Goal: Task Accomplishment & Management: Manage account settings

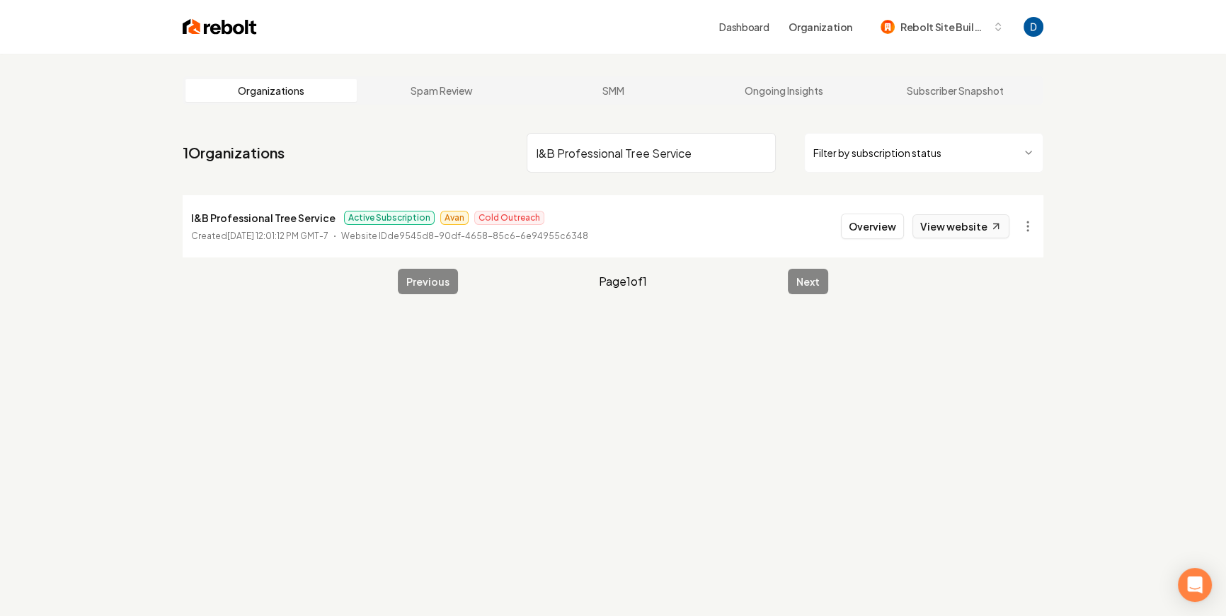
type input "I&B Professional Tree Service"
click at [978, 232] on link "View website" at bounding box center [960, 226] width 97 height 24
click at [874, 222] on button "Overview" at bounding box center [872, 226] width 63 height 25
click at [1031, 226] on html "Dashboard Organization Rebolt Site Builder Organizations Spam Review SMM Ongoin…" at bounding box center [617, 308] width 1235 height 616
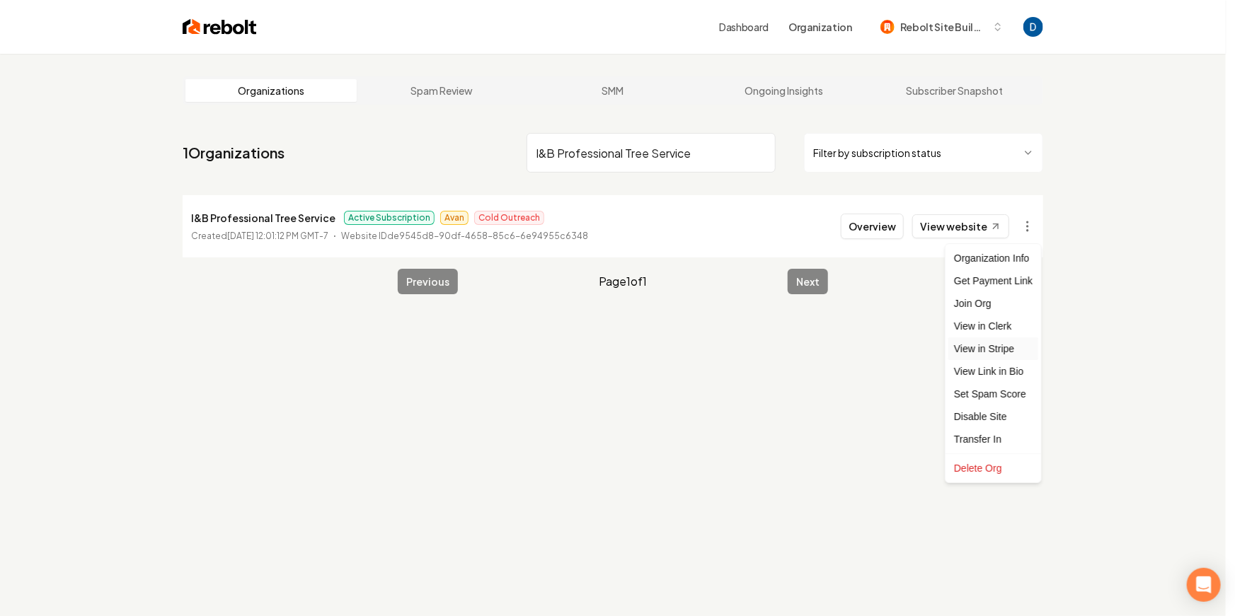
click at [1002, 345] on link "View in Stripe" at bounding box center [993, 349] width 90 height 23
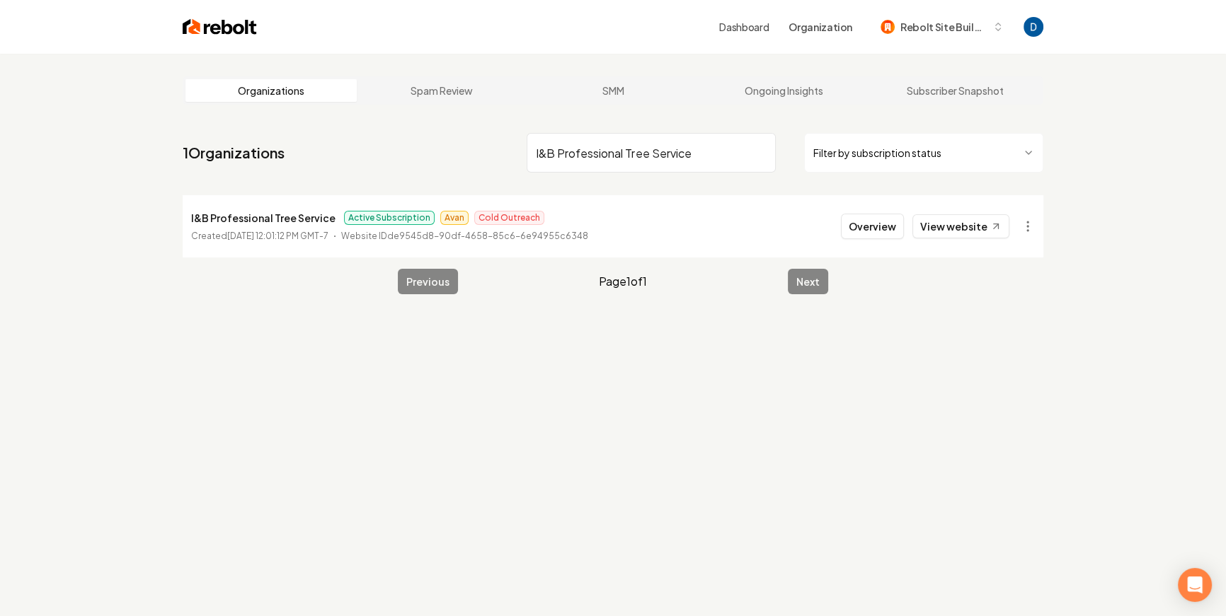
click at [663, 164] on input "I&B Professional Tree Service" at bounding box center [651, 153] width 249 height 40
click at [893, 226] on button "Overview" at bounding box center [872, 226] width 63 height 25
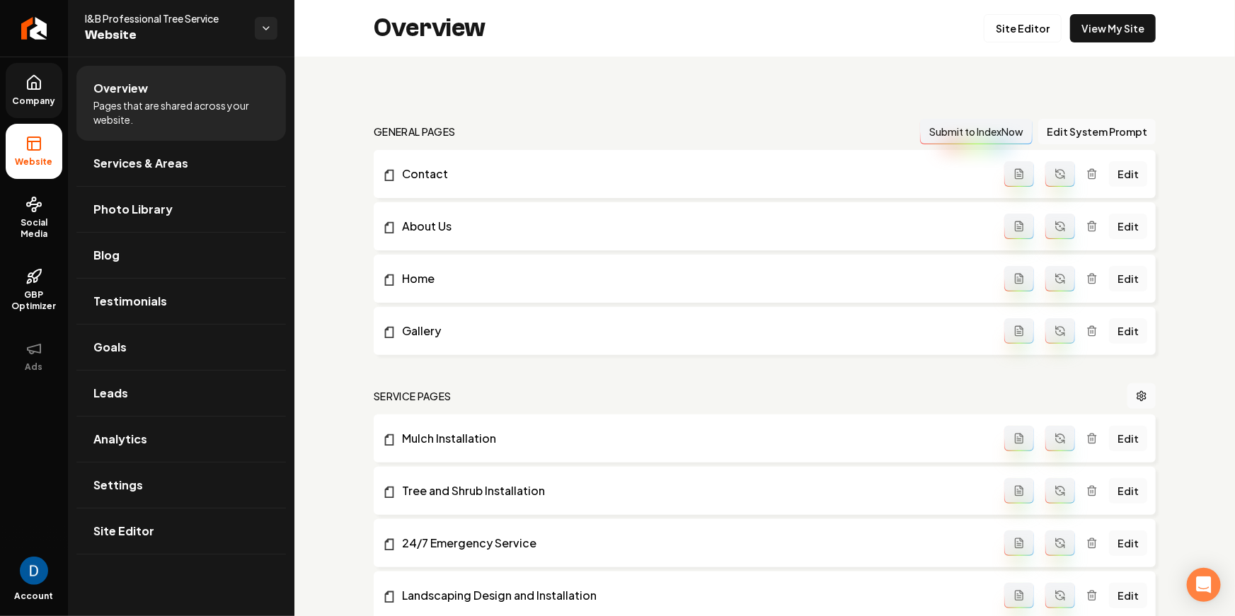
click at [25, 84] on icon at bounding box center [33, 82] width 17 height 17
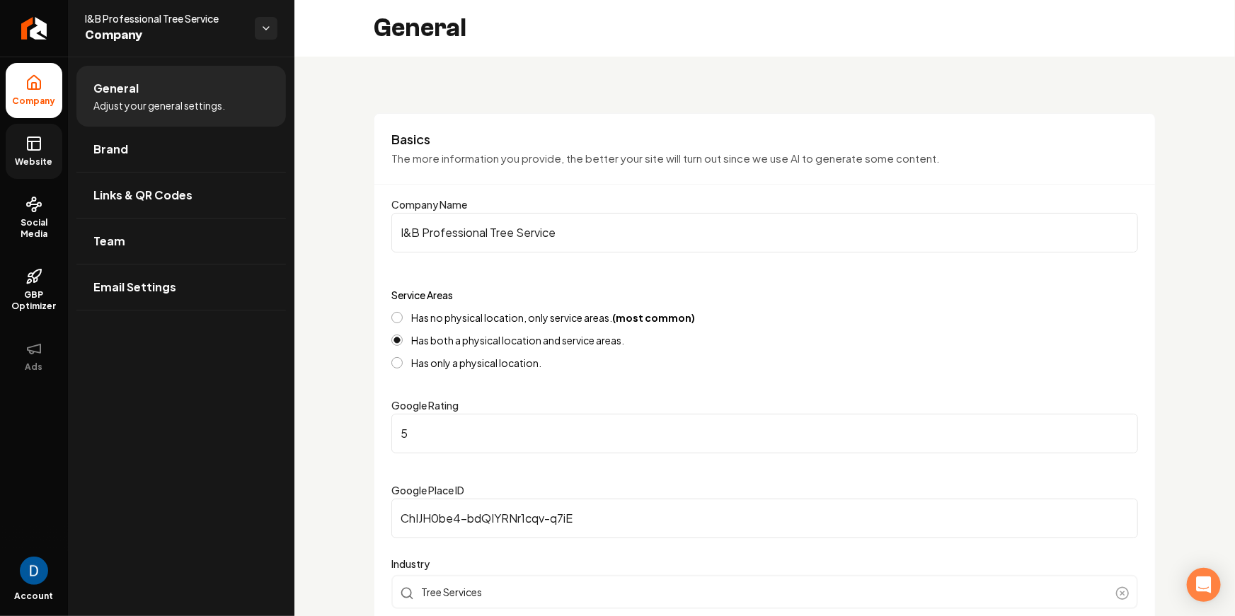
click at [11, 138] on link "Website" at bounding box center [34, 151] width 57 height 55
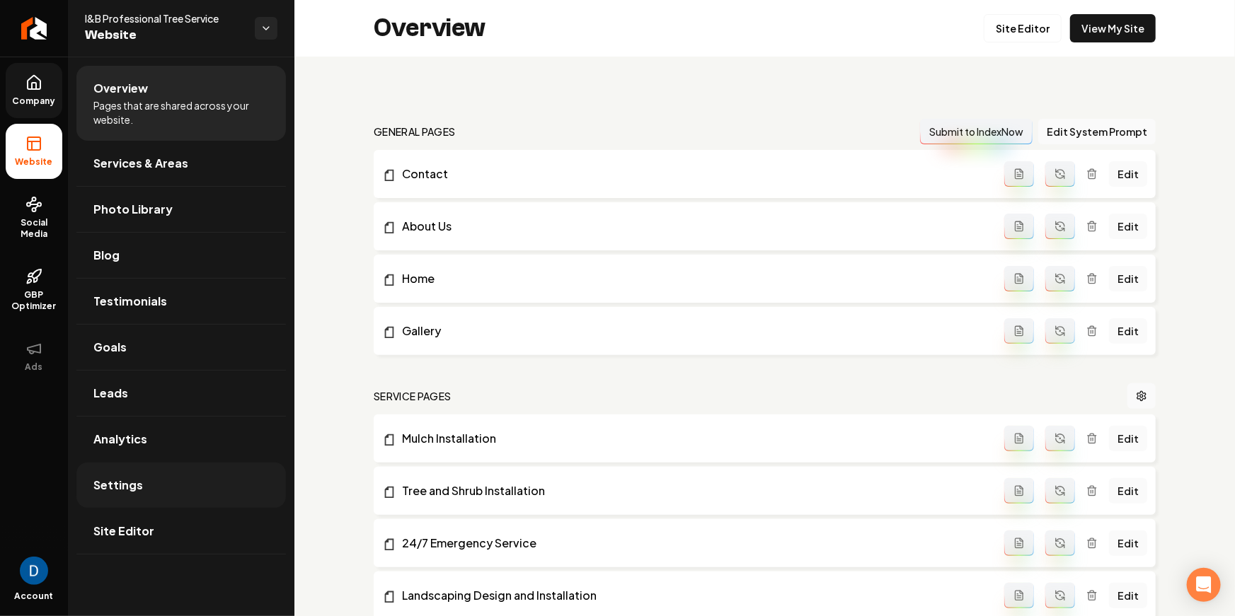
click at [146, 476] on link "Settings" at bounding box center [181, 485] width 210 height 45
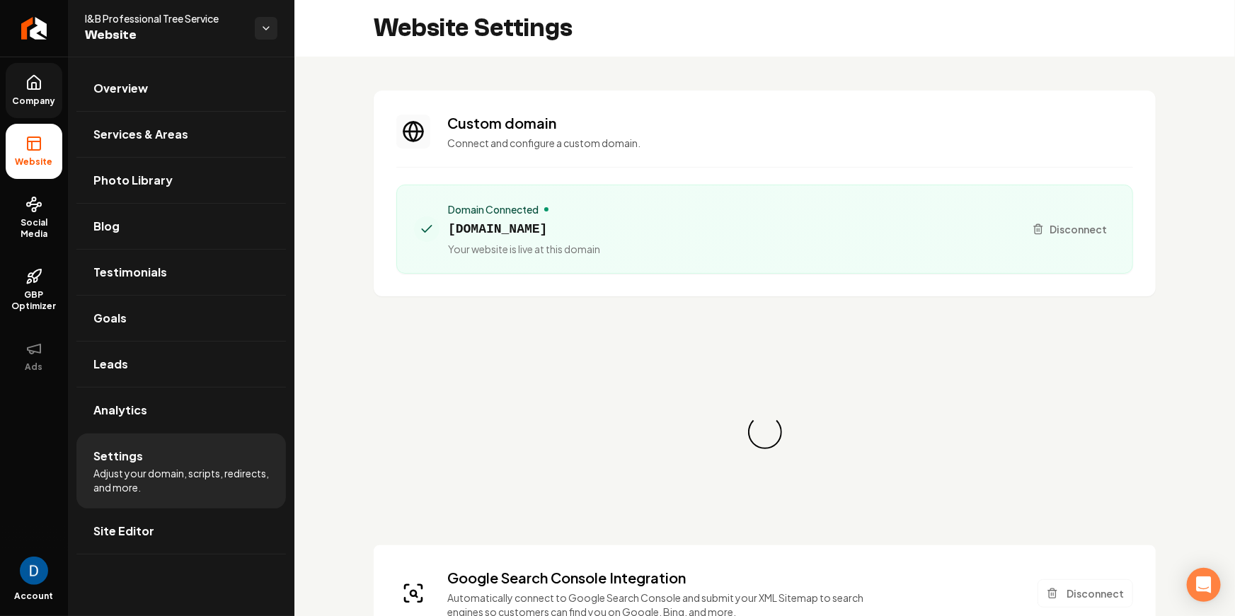
scroll to position [64, 0]
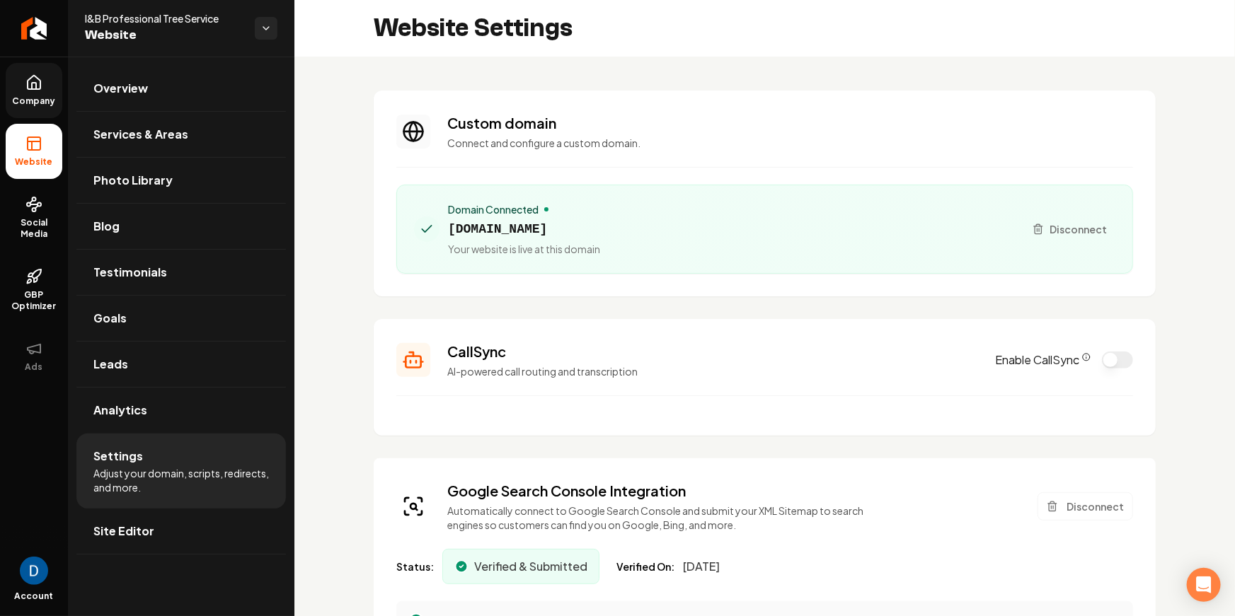
click at [525, 221] on span "ibprofessionaltreeservice.com" at bounding box center [524, 229] width 152 height 20
click at [144, 4] on div "I&B Professional Tree Service Website" at bounding box center [181, 28] width 226 height 57
click at [142, 10] on div "I&B Professional Tree Service Website" at bounding box center [181, 28] width 226 height 57
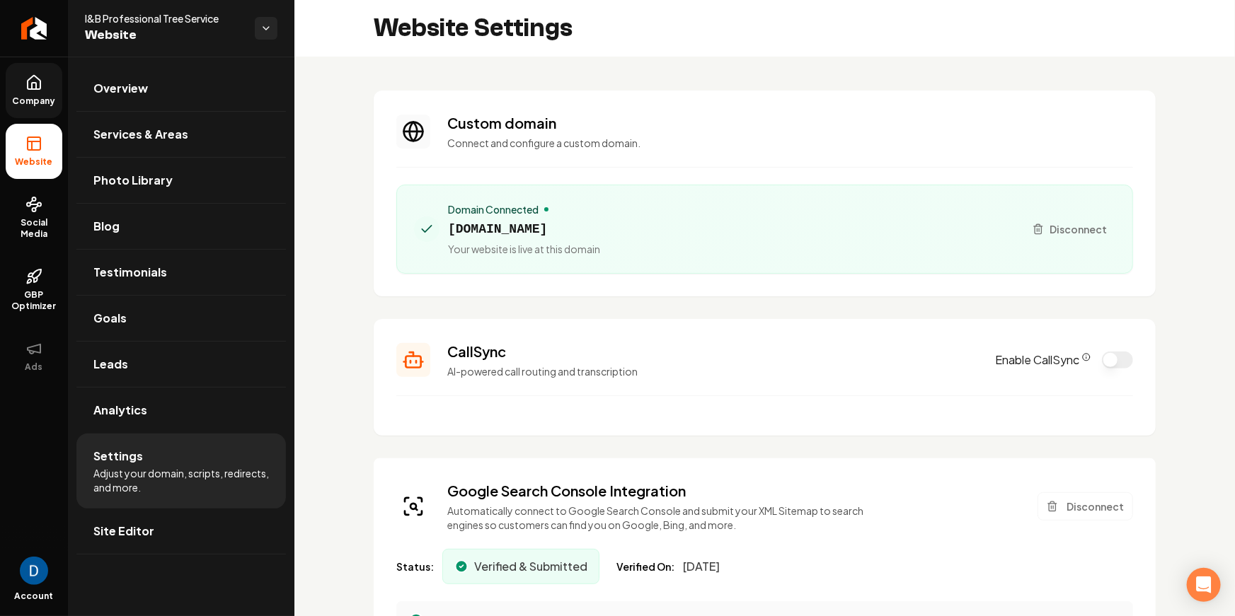
click at [142, 11] on span "I&B Professional Tree Service" at bounding box center [164, 18] width 159 height 14
click at [143, 18] on span "I&B Professional Tree Service" at bounding box center [164, 18] width 159 height 14
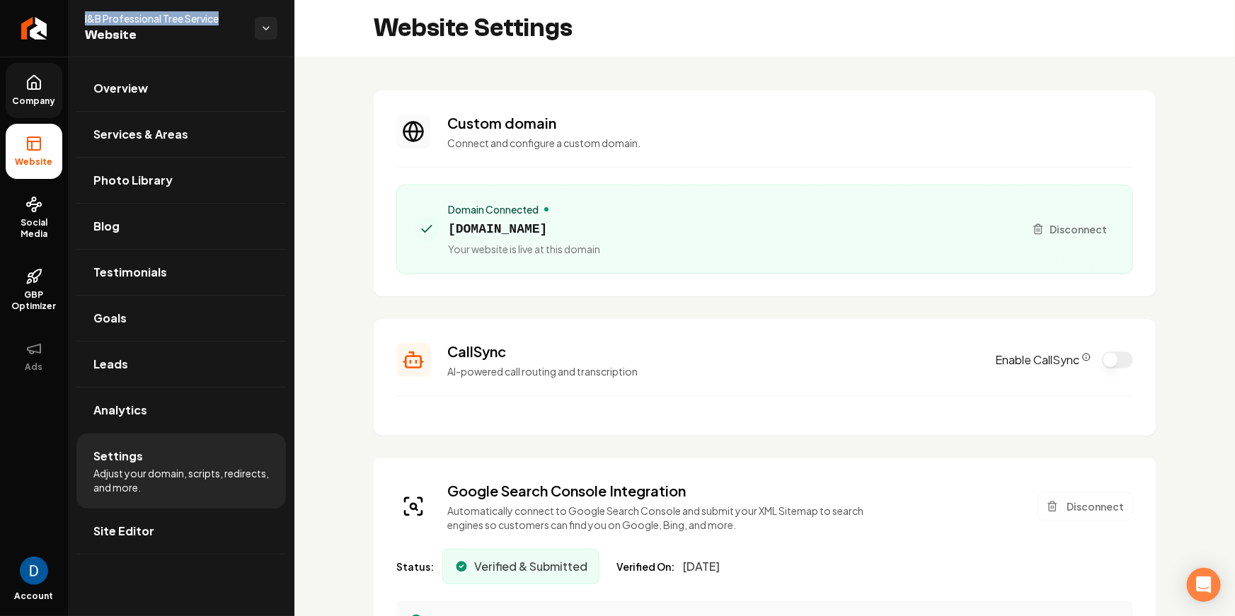
copy span "I&B Professional Tree Service"
click at [526, 240] on div "Domain Connected ibprofessionaltreeservice.com Your website is live at this dom…" at bounding box center [524, 229] width 152 height 54
click at [527, 236] on span "ibprofessionaltreeservice.com" at bounding box center [524, 229] width 152 height 20
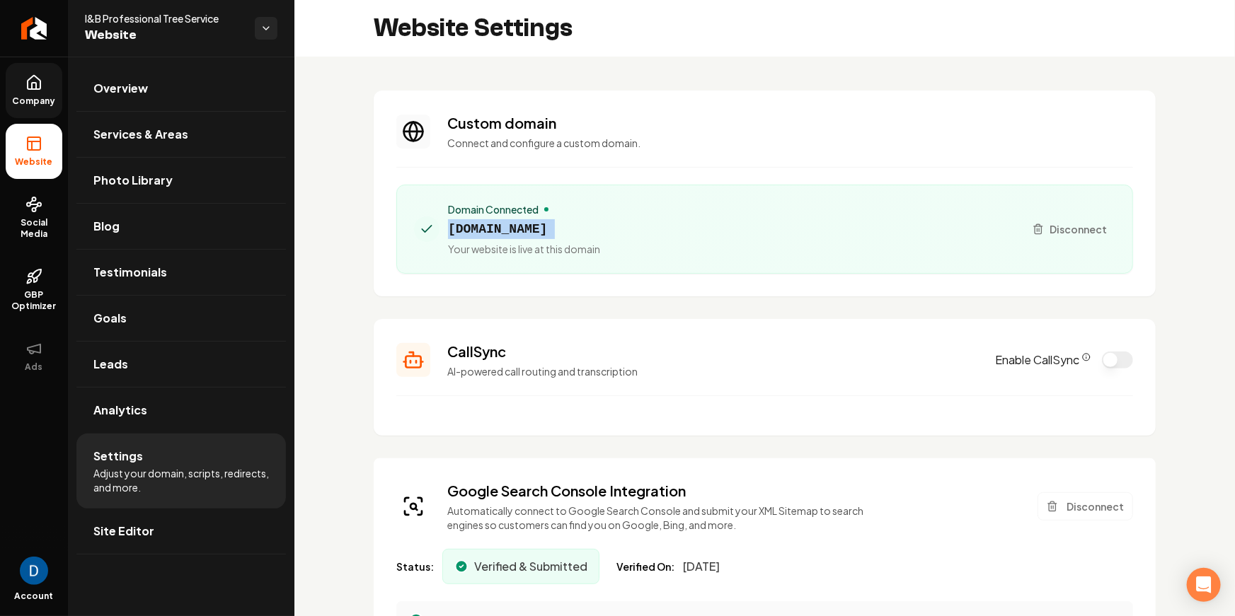
copy span "ibprofessionaltreeservice.com"
click at [53, 88] on link "Company" at bounding box center [34, 90] width 57 height 55
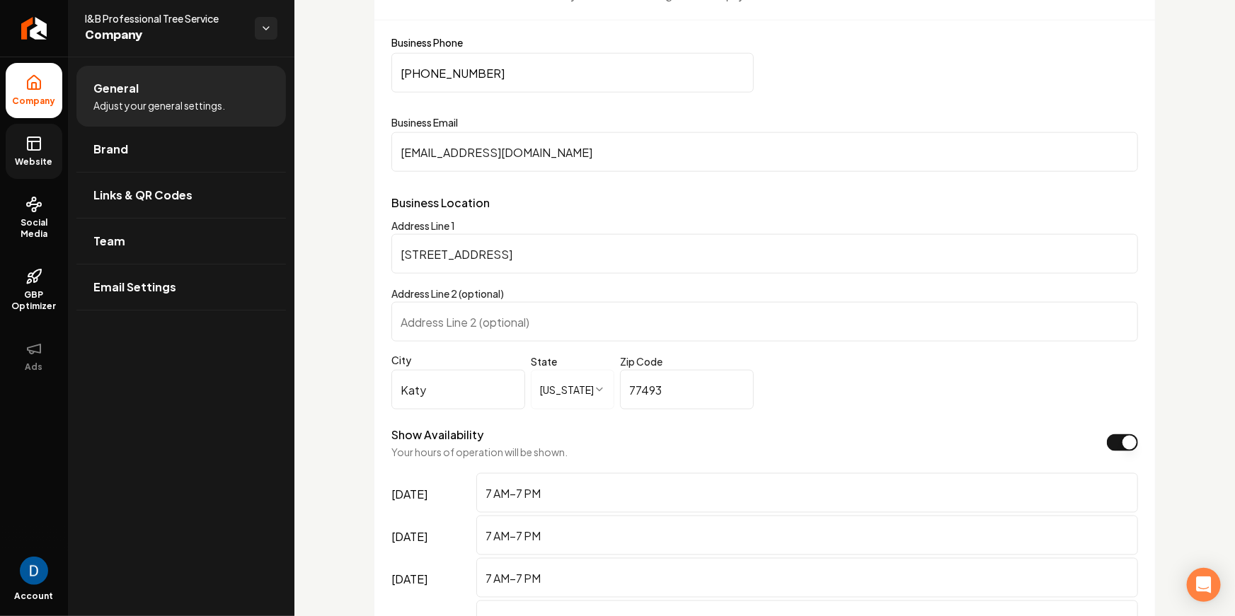
scroll to position [767, 0]
click at [530, 149] on input "ibprofessionalservice@gmail.com" at bounding box center [764, 152] width 747 height 40
click at [614, 155] on input "ibprofessionalservice@gmail.com" at bounding box center [764, 152] width 747 height 40
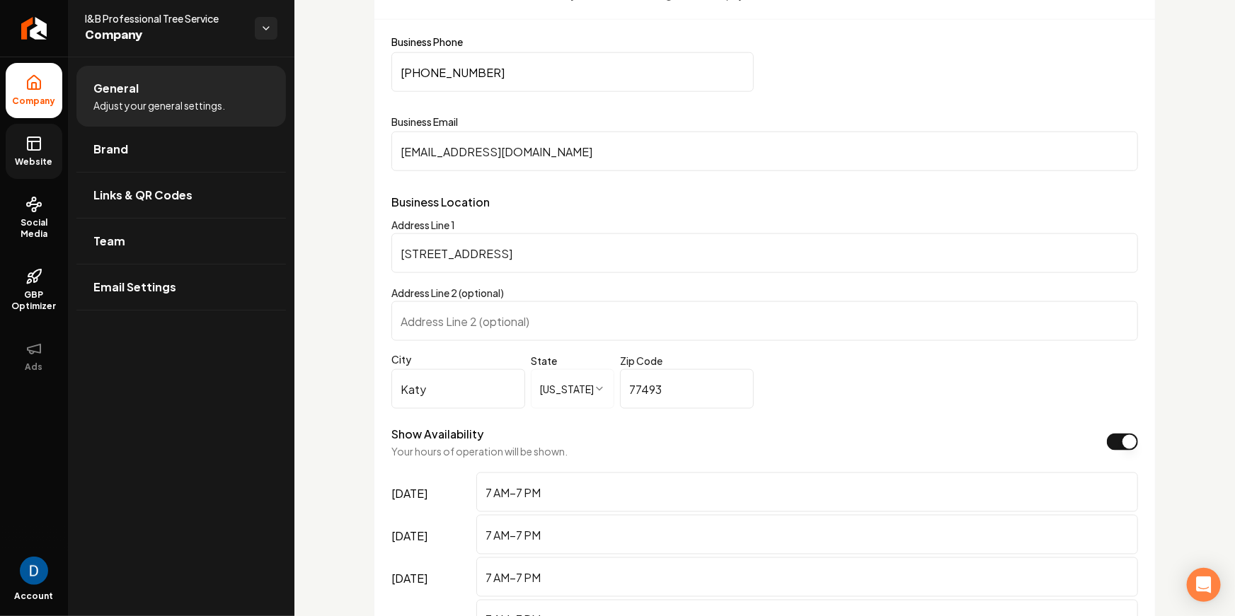
click at [614, 155] on input "ibprofessionalservice@gmail.com" at bounding box center [764, 152] width 747 height 40
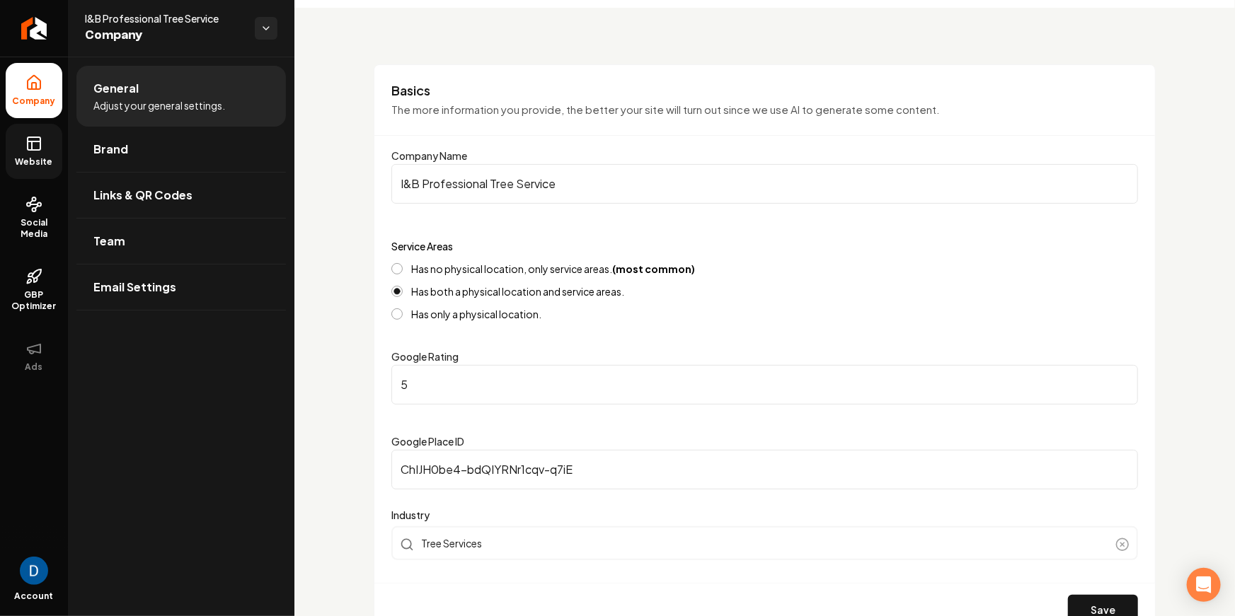
scroll to position [0, 0]
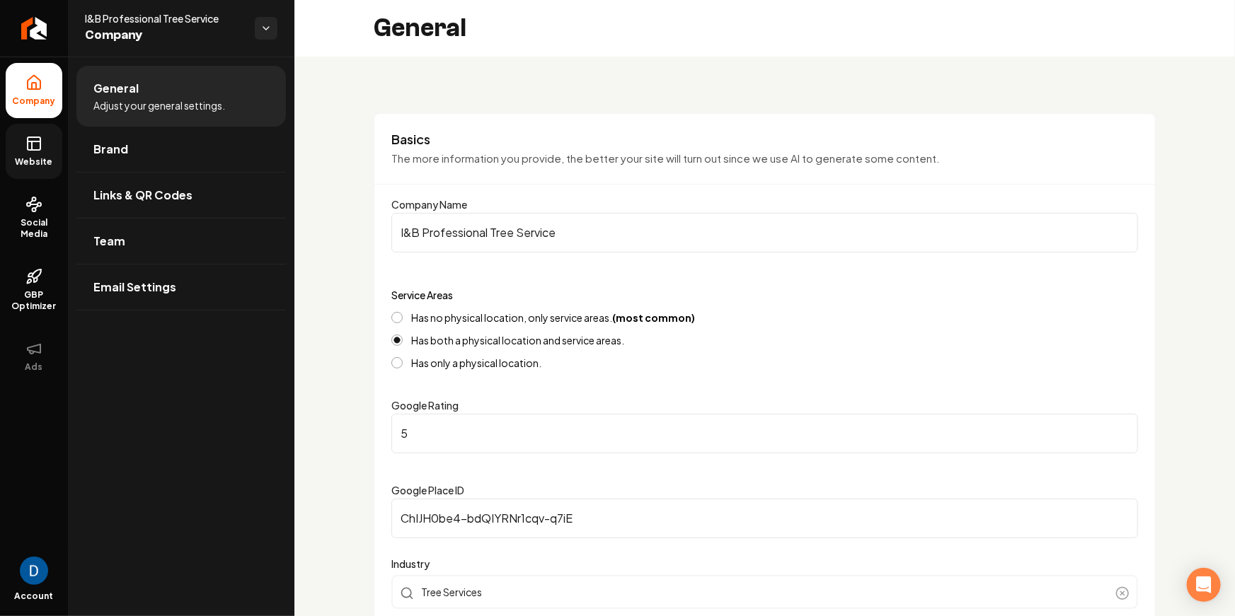
click at [45, 143] on link "Website" at bounding box center [34, 151] width 57 height 55
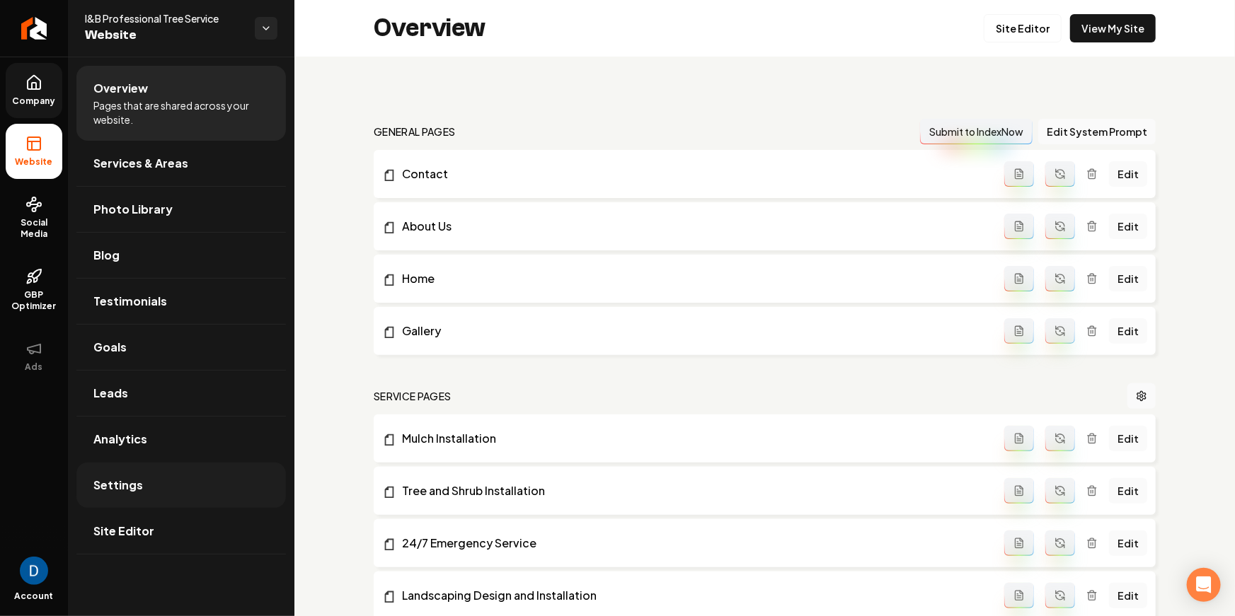
click at [181, 476] on link "Settings" at bounding box center [181, 485] width 210 height 45
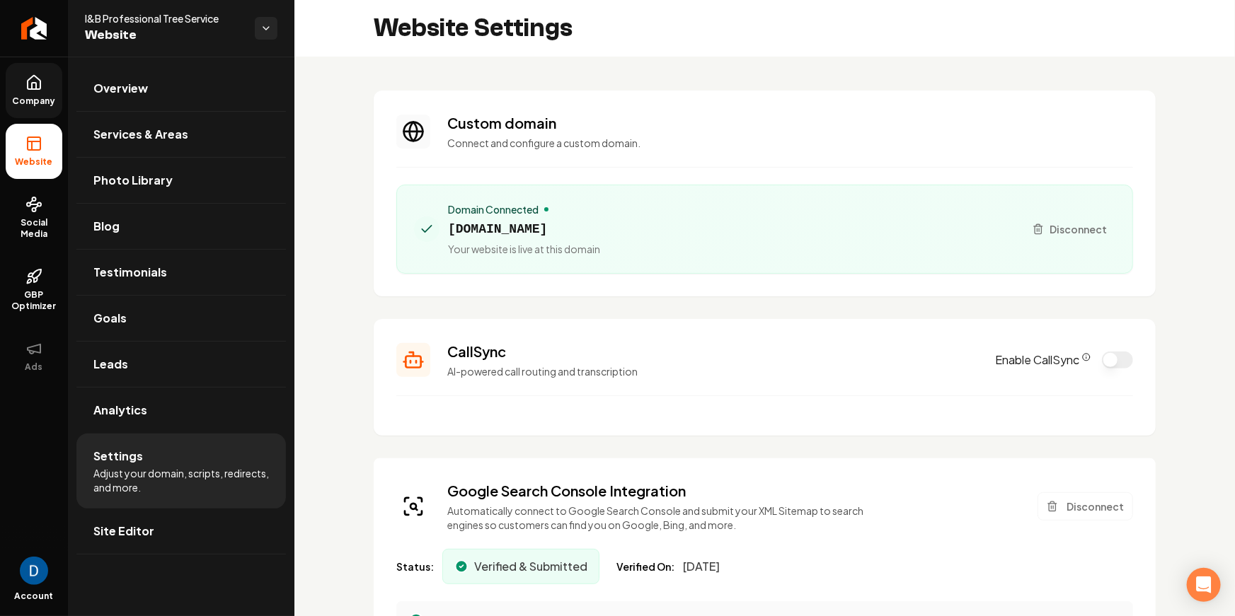
scroll to position [64, 0]
click at [1069, 226] on span "Disconnect" at bounding box center [1078, 229] width 57 height 15
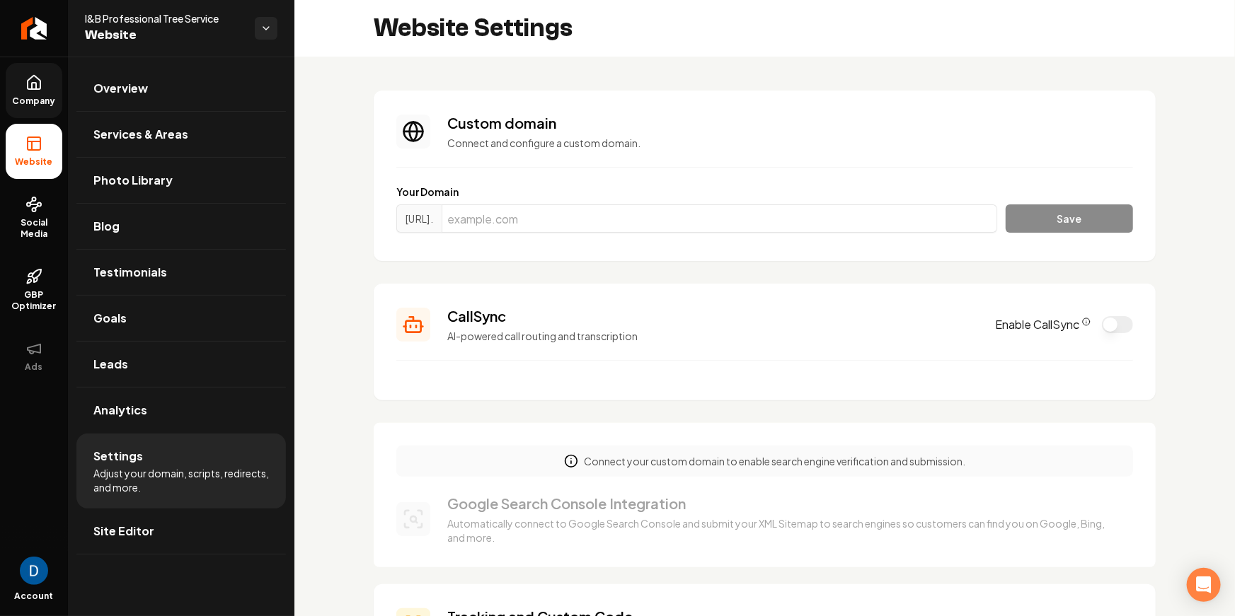
click at [161, 8] on div "I&B Professional Tree Service Website" at bounding box center [181, 28] width 226 height 57
copy span "I&B Professional Tree Service"
